Goal: Task Accomplishment & Management: Manage account settings

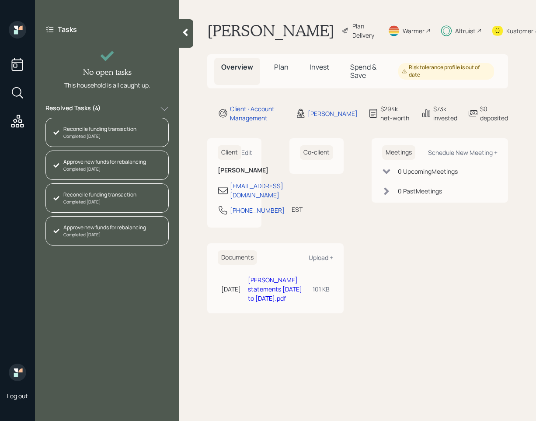
click at [320, 74] on h5 "Invest" at bounding box center [320, 71] width 34 height 27
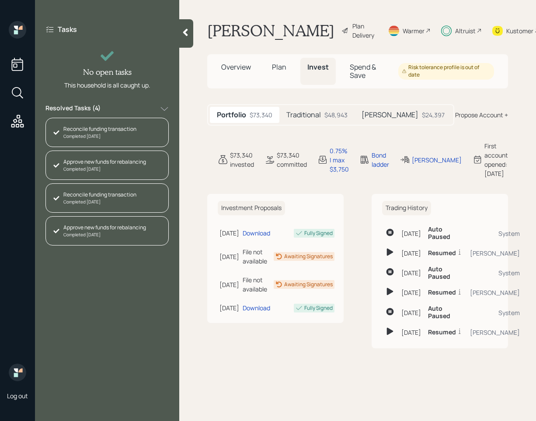
click at [329, 115] on div "$48,943" at bounding box center [336, 114] width 23 height 9
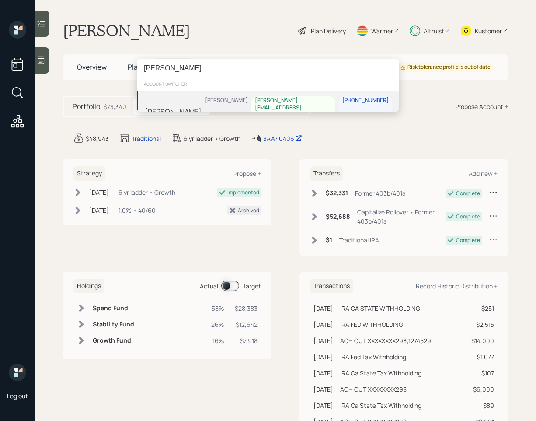
type input "[PERSON_NAME]"
click at [213, 104] on div "Brian Deardon Michael Russo brian.deardon@gmail.com 480-258-0675" at bounding box center [268, 112] width 262 height 42
